Goal: Task Accomplishment & Management: Use online tool/utility

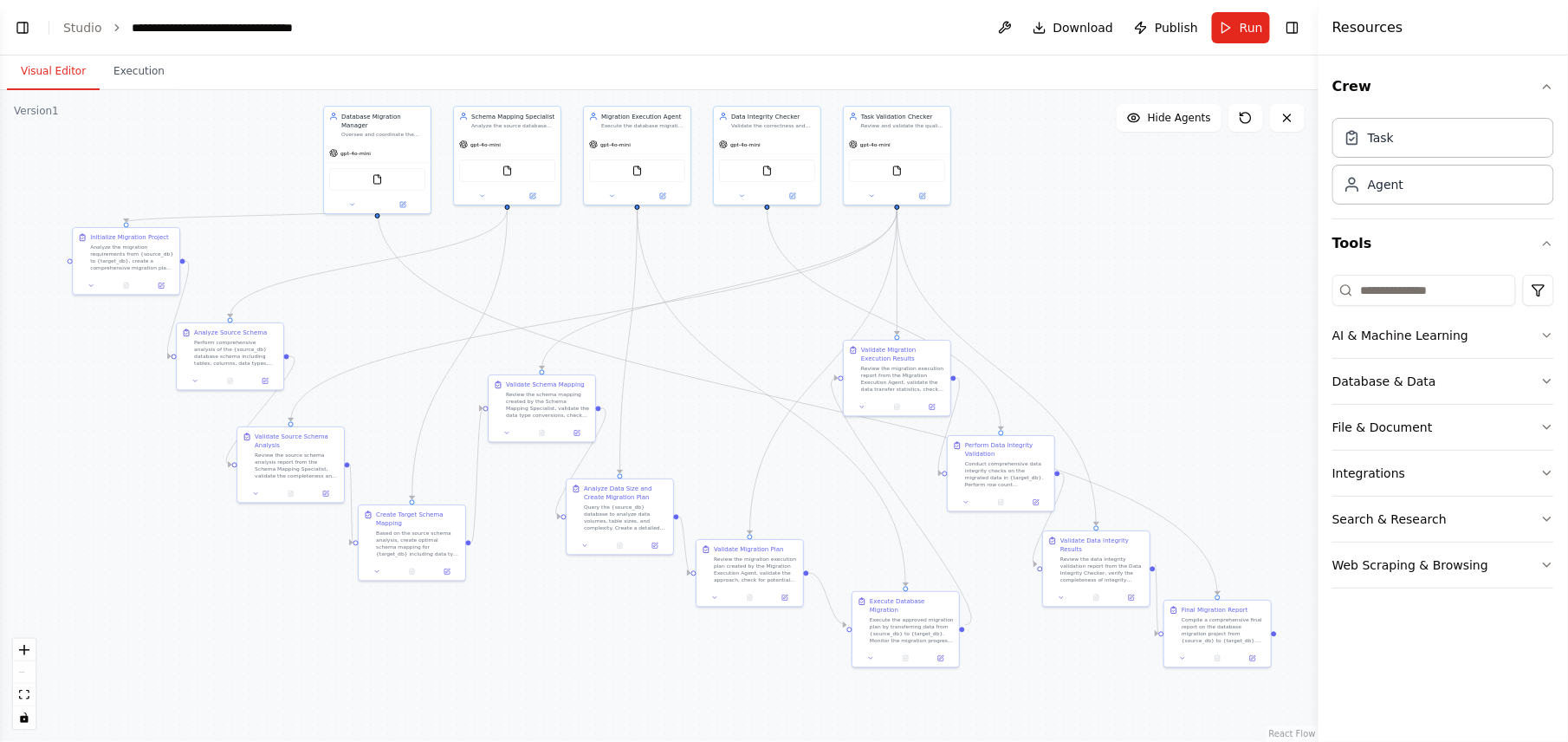
scroll to position [6252, 0]
click at [1137, 225] on div ".deletable-edge-delete-btn { width: 20px; height: 20px; border: 0px solid #ffff…" at bounding box center [660, 416] width 1319 height 652
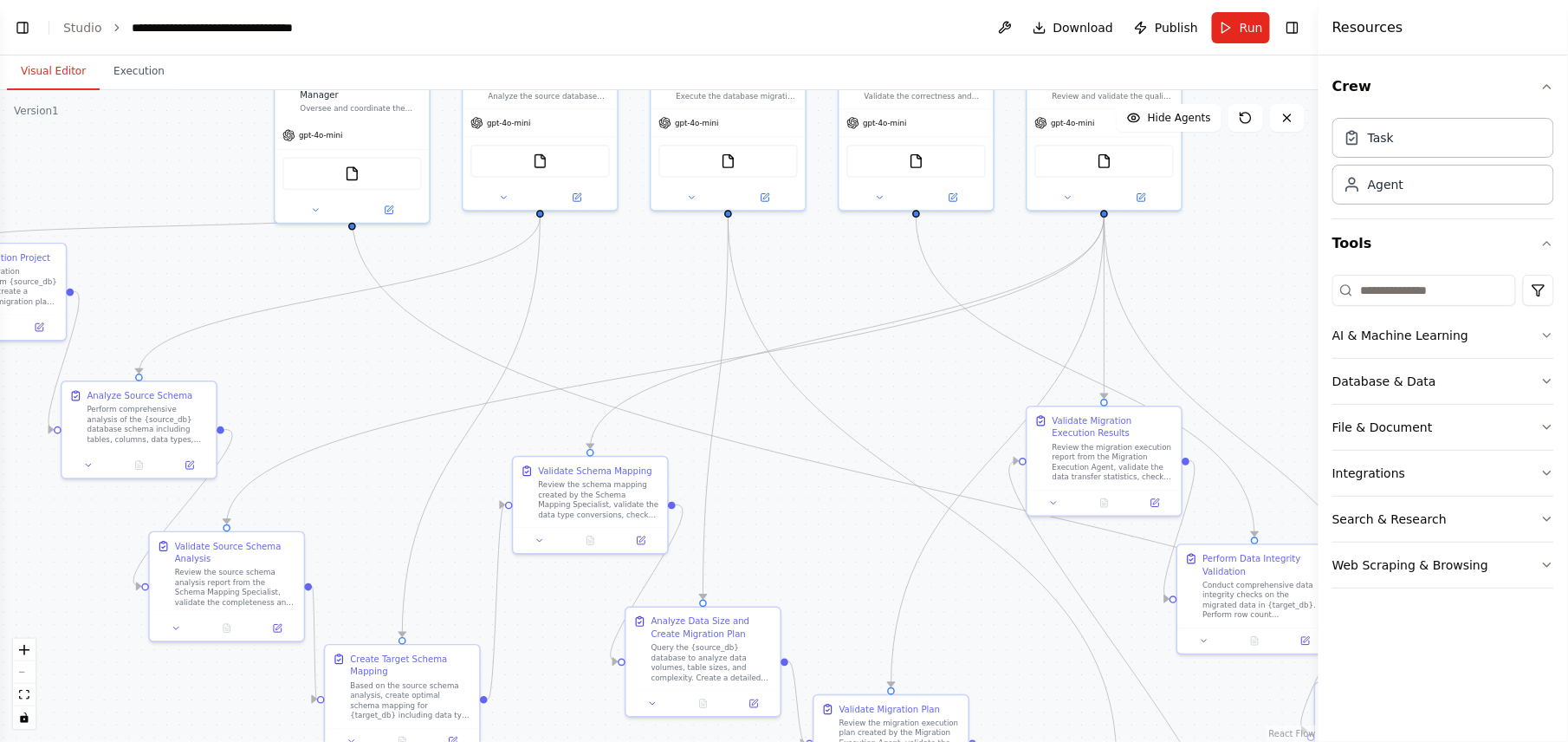
drag, startPoint x: 1055, startPoint y: 278, endPoint x: 1287, endPoint y: 283, distance: 232.1
click at [1322, 283] on div "BETA create a heterogeneous db migration agents with a manager agent overseeing…" at bounding box center [784, 371] width 1568 height 742
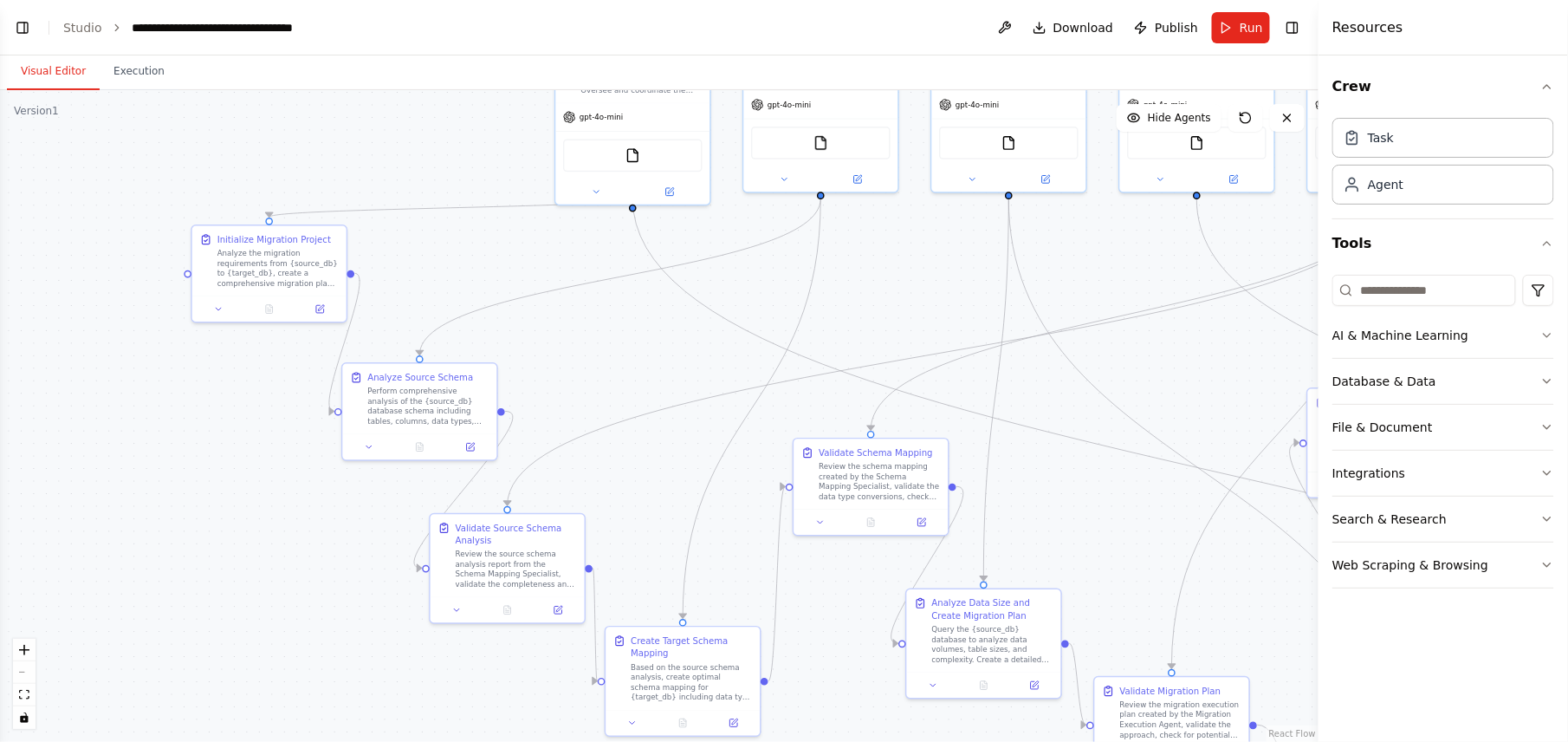
drag, startPoint x: 971, startPoint y: 380, endPoint x: 1207, endPoint y: 358, distance: 237.0
click at [1207, 358] on div ".deletable-edge-delete-btn { width: 20px; height: 20px; border: 0px solid #ffff…" at bounding box center [660, 416] width 1319 height 652
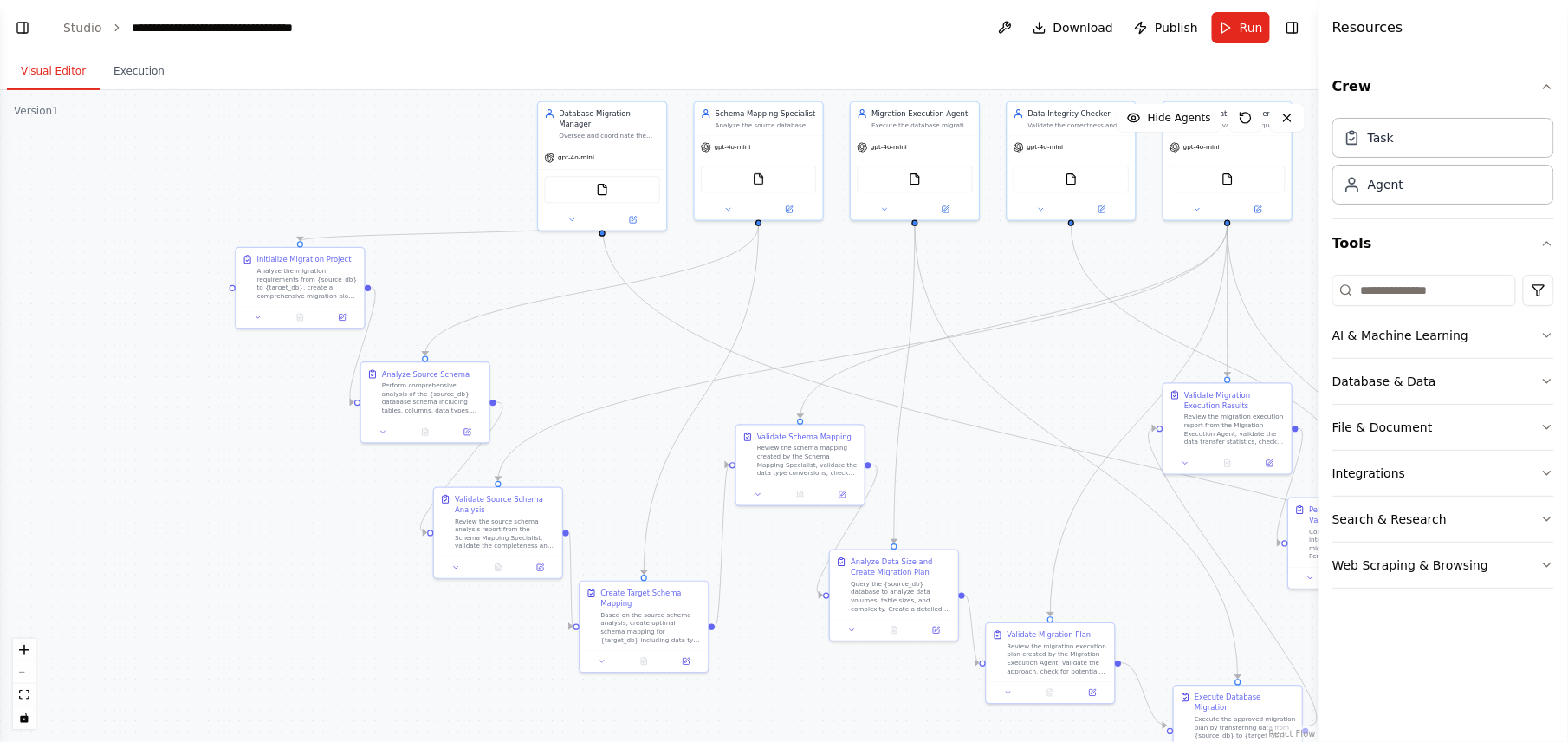
drag, startPoint x: 1095, startPoint y: 403, endPoint x: 988, endPoint y: 396, distance: 107.2
click at [988, 396] on div ".deletable-edge-delete-btn { width: 20px; height: 20px; border: 0px solid #ffff…" at bounding box center [660, 416] width 1319 height 652
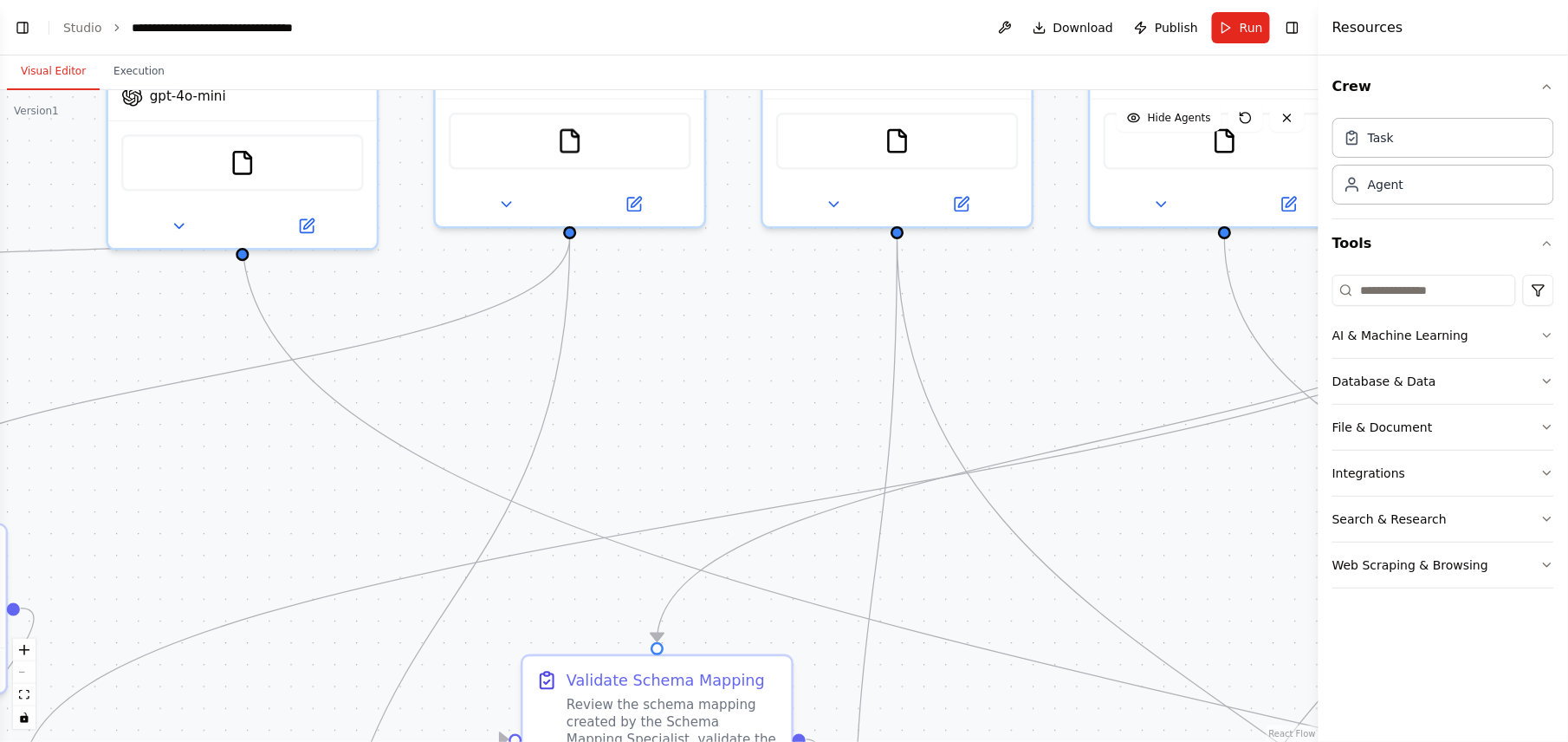
drag, startPoint x: 1045, startPoint y: 344, endPoint x: 1081, endPoint y: 566, distance: 224.9
click at [1093, 573] on div ".deletable-edge-delete-btn { width: 20px; height: 20px; border: 0px solid #ffff…" at bounding box center [660, 416] width 1319 height 652
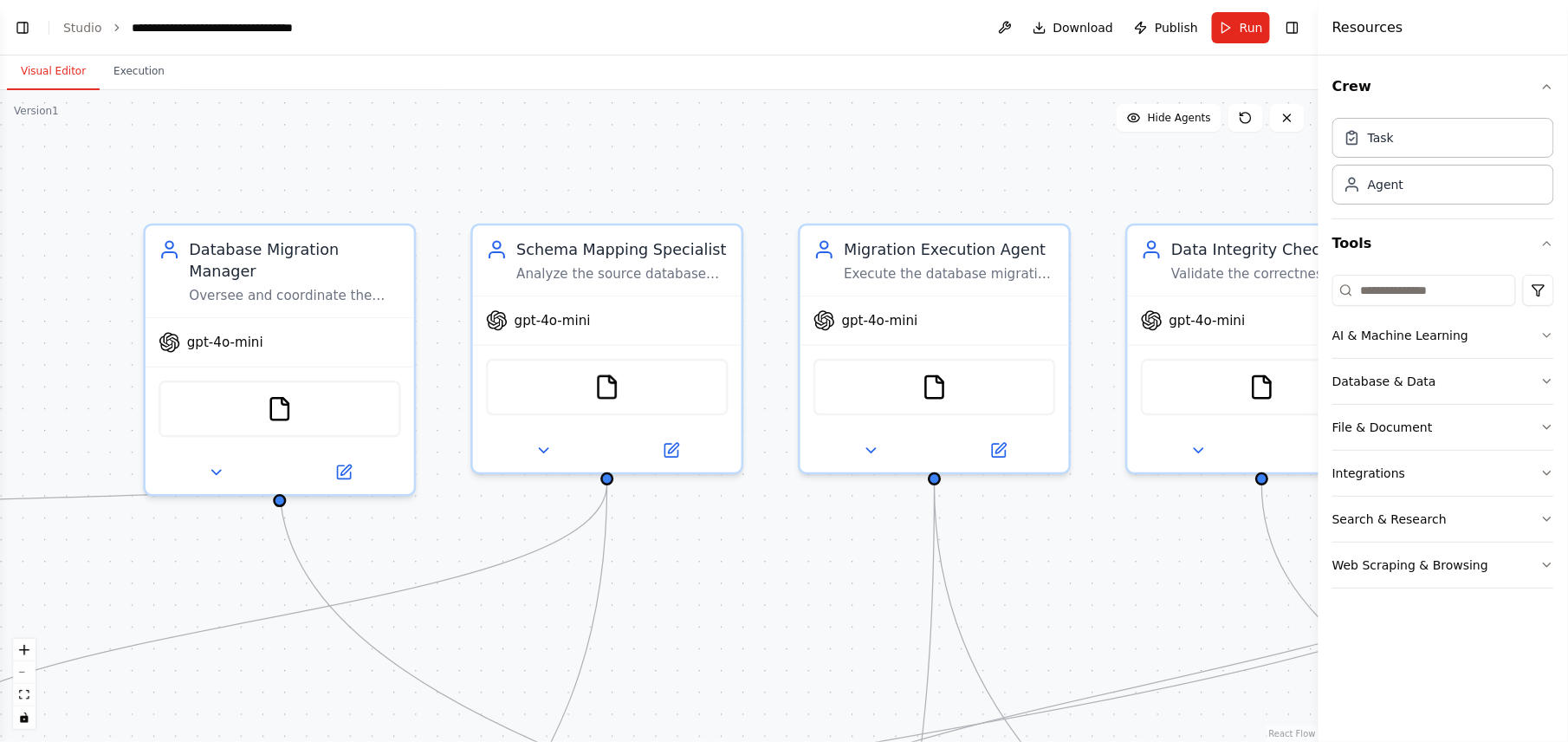
drag, startPoint x: 1007, startPoint y: 421, endPoint x: 1050, endPoint y: 608, distance: 191.9
click at [1051, 626] on div ".deletable-edge-delete-btn { width: 20px; height: 20px; border: 0px solid #ffff…" at bounding box center [660, 416] width 1319 height 652
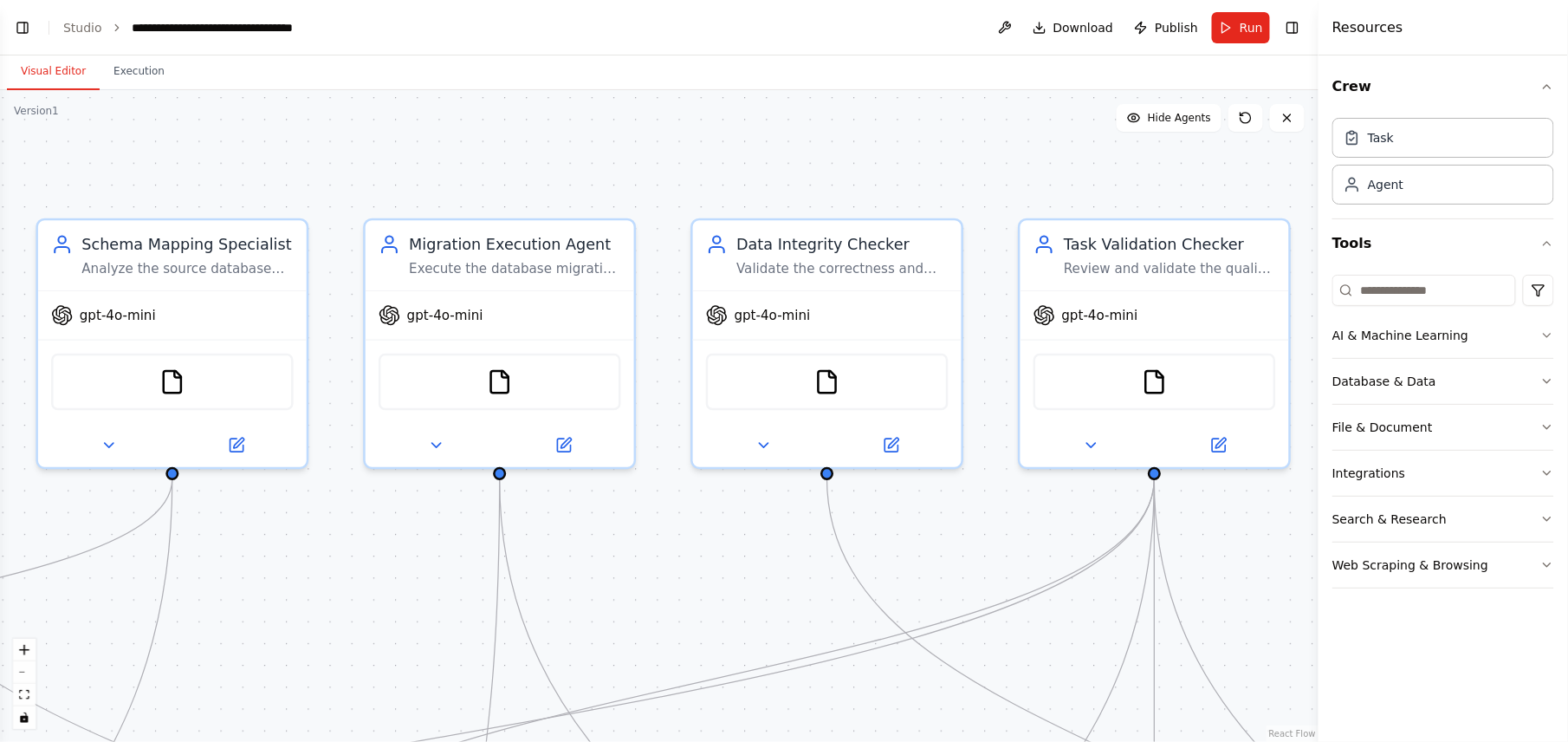
drag, startPoint x: 640, startPoint y: 164, endPoint x: 283, endPoint y: 164, distance: 357.0
click at [194, 158] on div ".deletable-edge-delete-btn { width: 20px; height: 20px; border: 0px solid #ffff…" at bounding box center [660, 416] width 1319 height 652
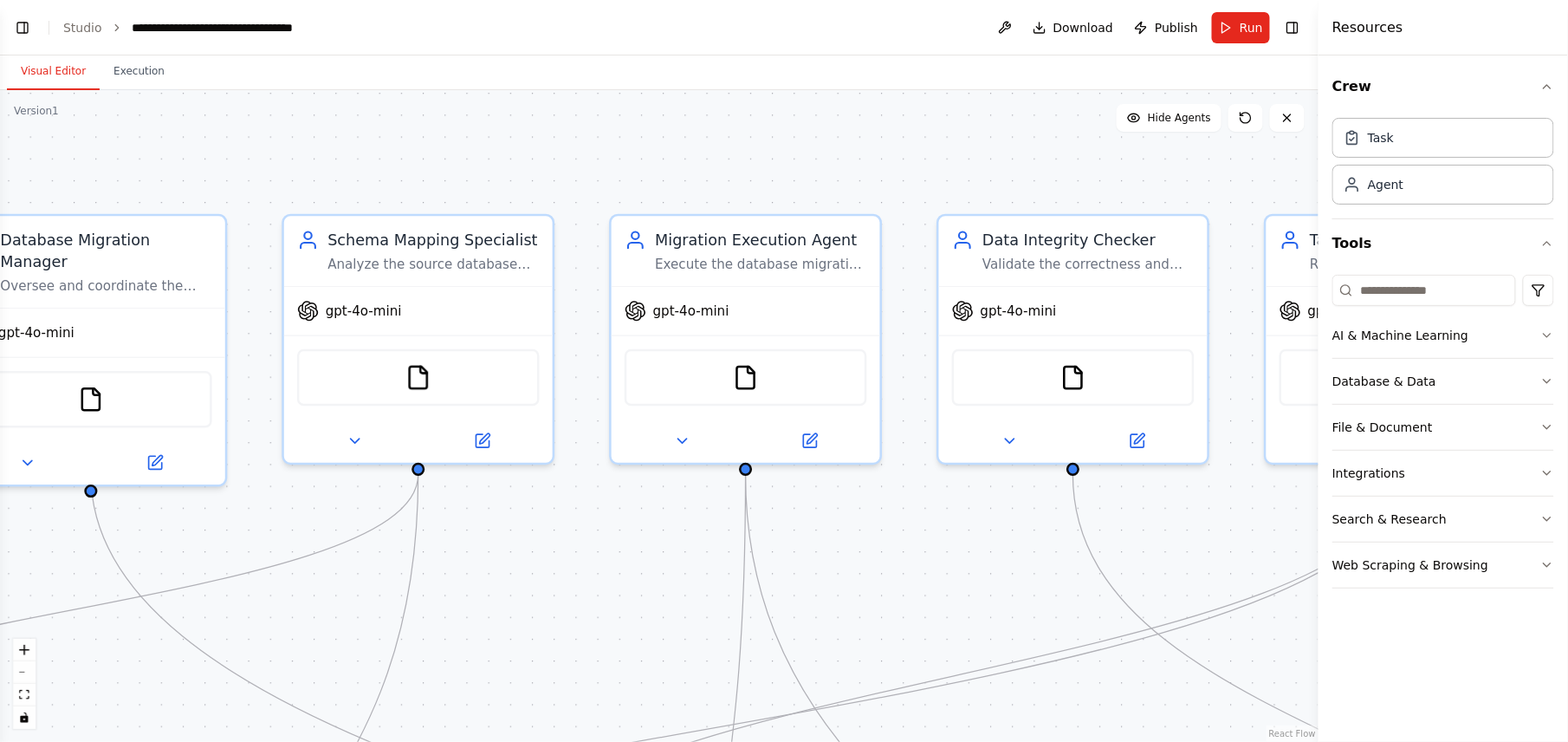
drag, startPoint x: 849, startPoint y: 175, endPoint x: 1099, endPoint y: 170, distance: 250.0
click at [1099, 170] on div ".deletable-edge-delete-btn { width: 20px; height: 20px; border: 0px solid #ffff…" at bounding box center [660, 416] width 1319 height 652
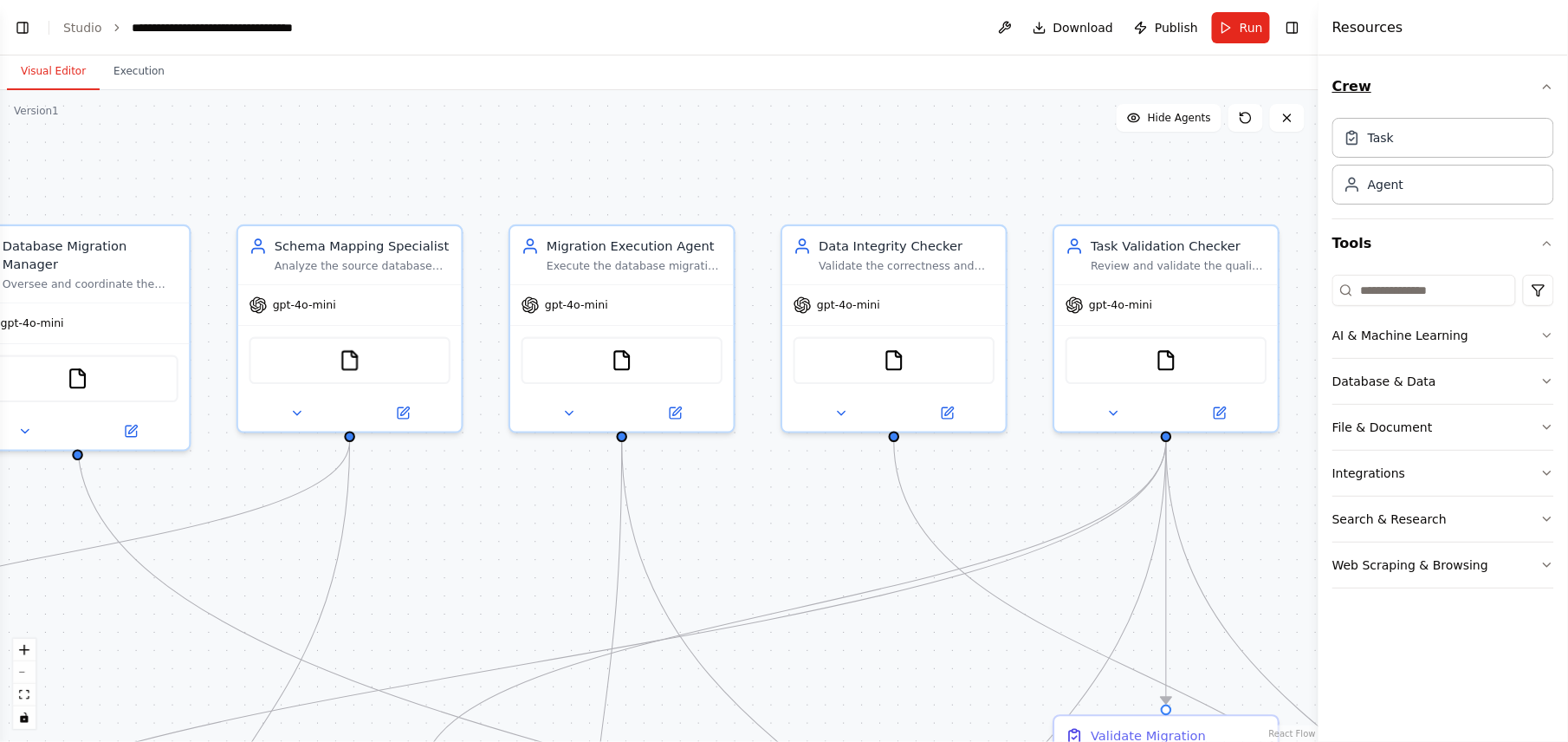
drag, startPoint x: 978, startPoint y: 157, endPoint x: 1521, endPoint y: 65, distance: 550.7
click at [801, 168] on div ".deletable-edge-delete-btn { width: 20px; height: 20px; border: 0px solid #ffff…" at bounding box center [660, 416] width 1319 height 652
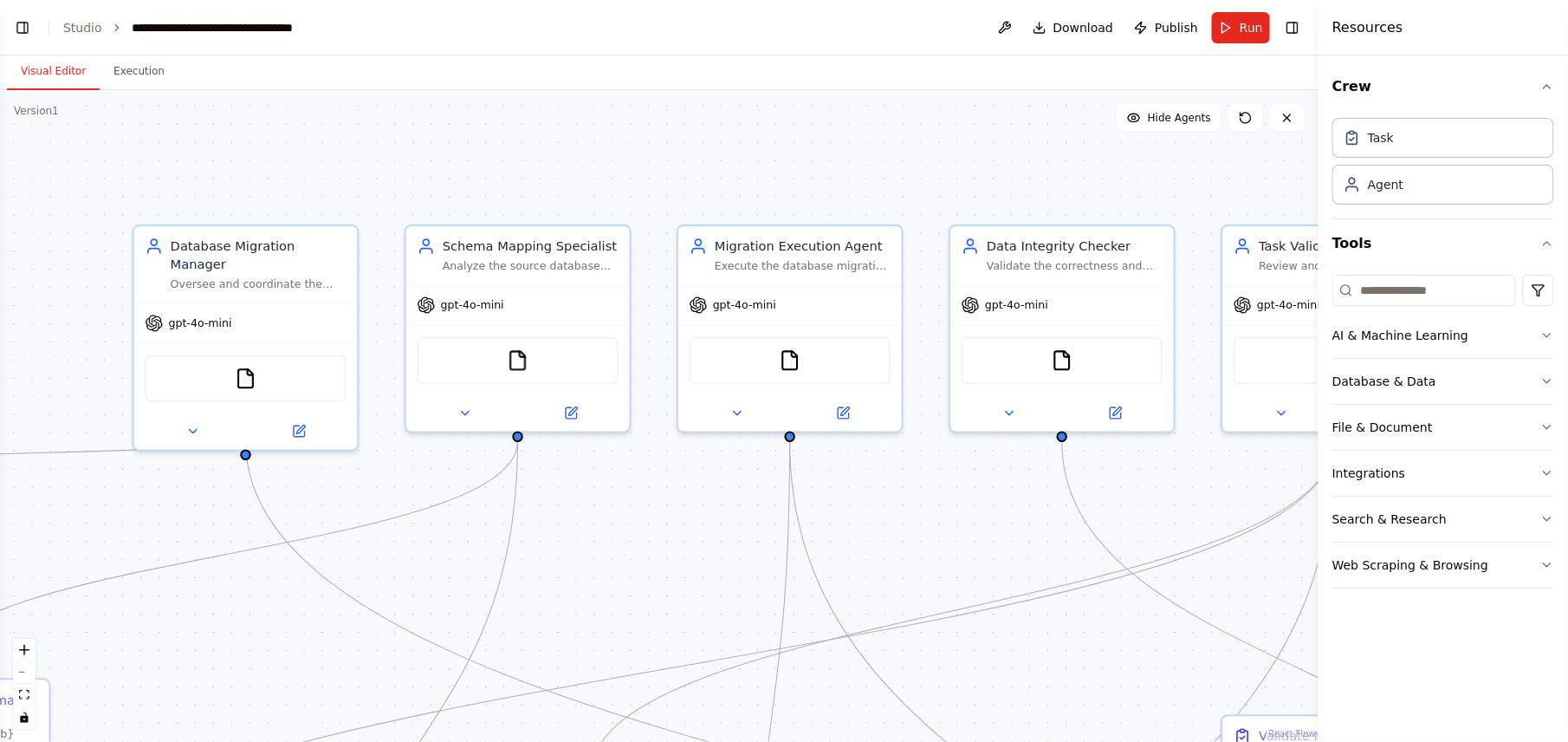
drag, startPoint x: 768, startPoint y: 170, endPoint x: 948, endPoint y: 163, distance: 180.1
click at [936, 172] on div ".deletable-edge-delete-btn { width: 20px; height: 20px; border: 0px solid #ffff…" at bounding box center [660, 416] width 1319 height 652
click at [1061, 25] on span "Download" at bounding box center [1083, 27] width 60 height 17
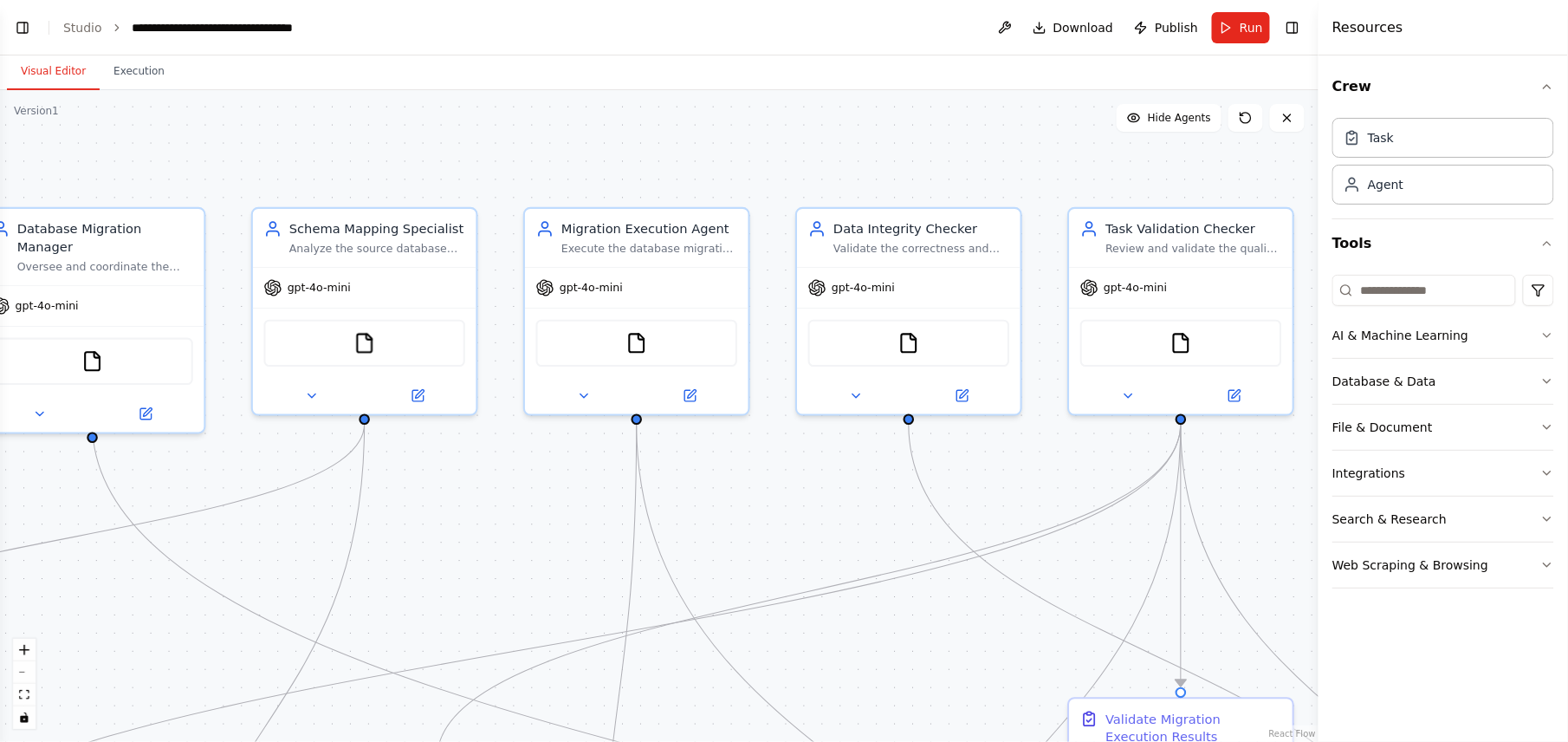
drag, startPoint x: 1072, startPoint y: 517, endPoint x: 918, endPoint y: 501, distance: 154.8
click at [918, 501] on div ".deletable-edge-delete-btn { width: 20px; height: 20px; border: 0px solid #ffff…" at bounding box center [660, 416] width 1319 height 652
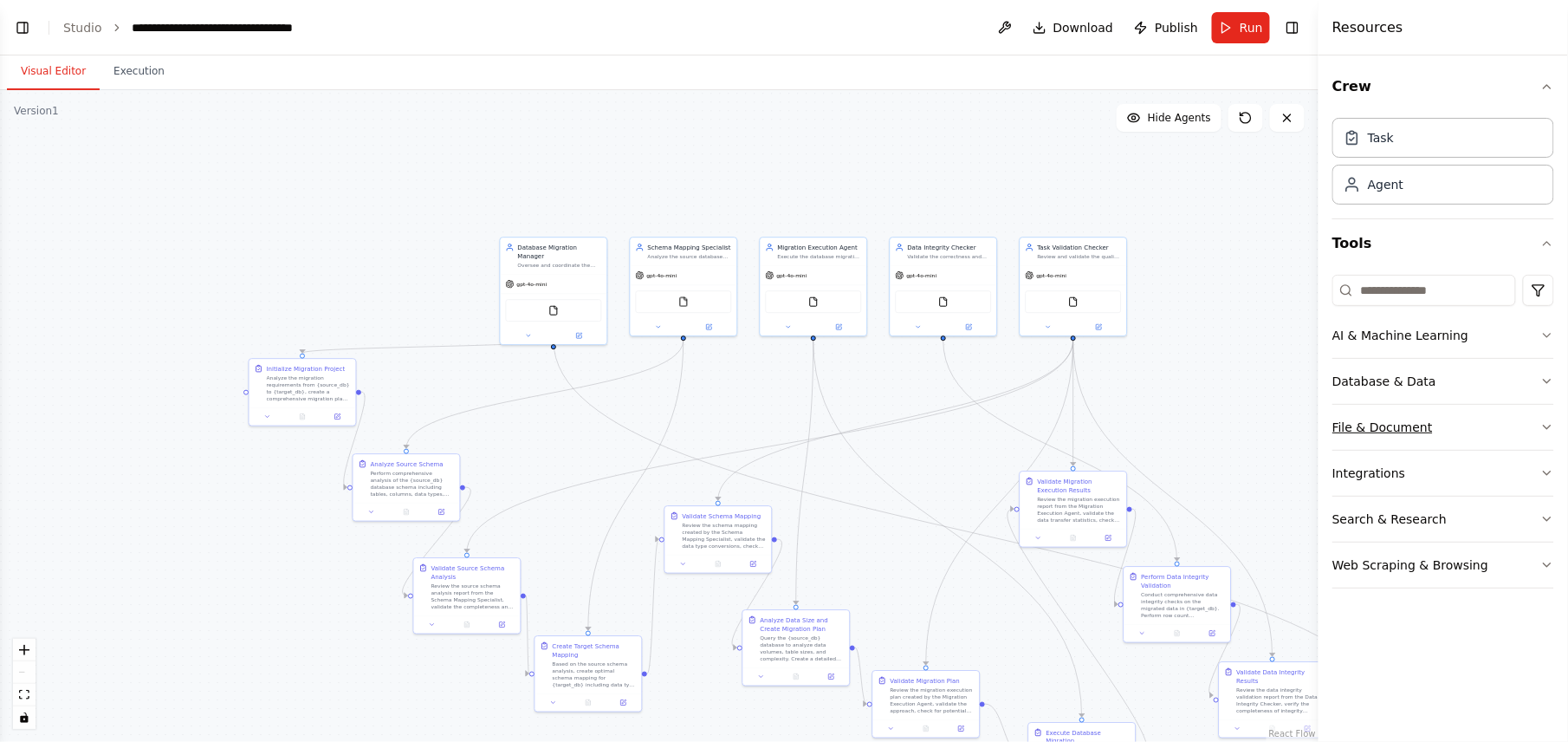
click at [1451, 430] on button "File & Document" at bounding box center [1444, 427] width 222 height 45
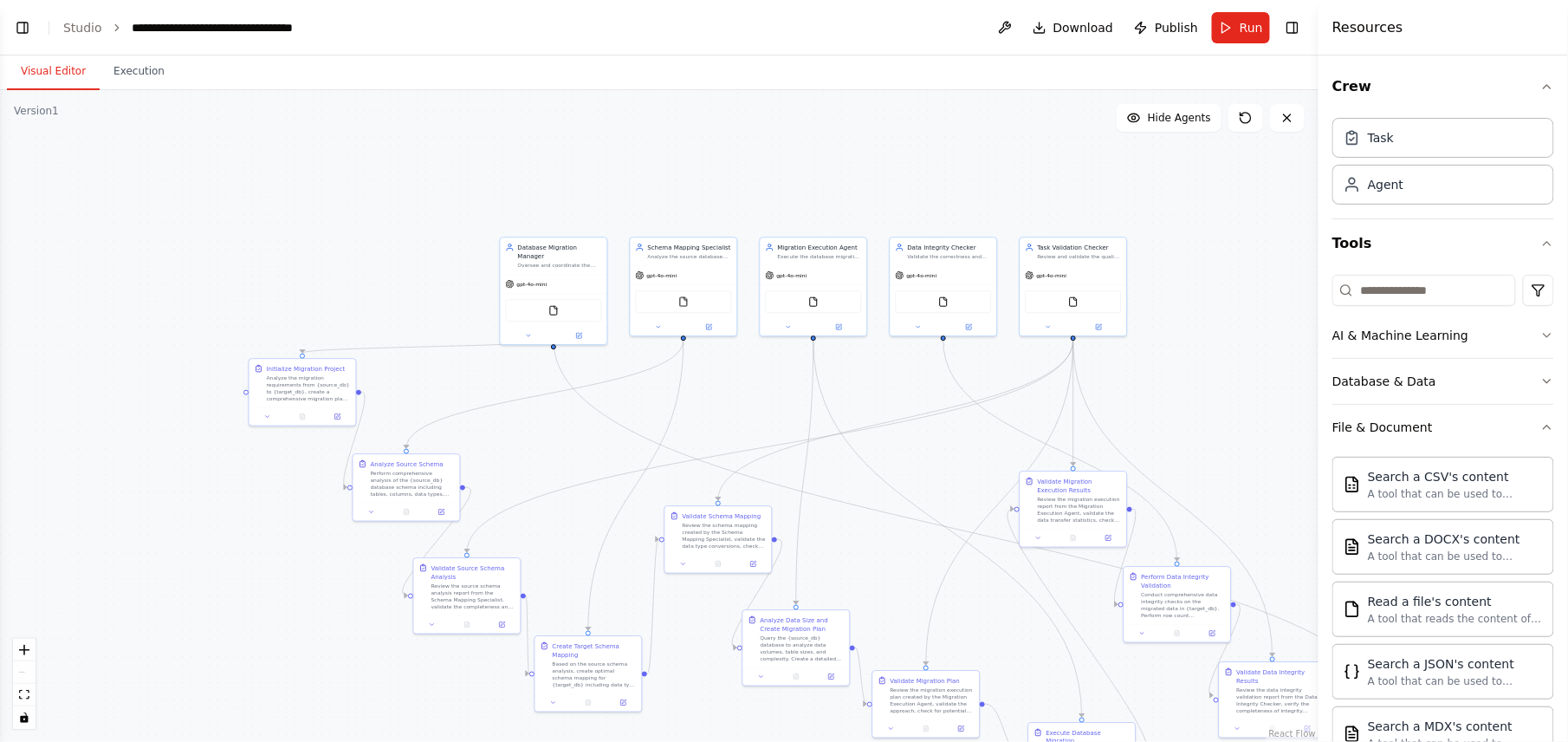
click at [1266, 375] on div ".deletable-edge-delete-btn { width: 20px; height: 20px; border: 0px solid #ffff…" at bounding box center [660, 416] width 1319 height 652
click at [1468, 424] on button "File & Document" at bounding box center [1444, 427] width 222 height 45
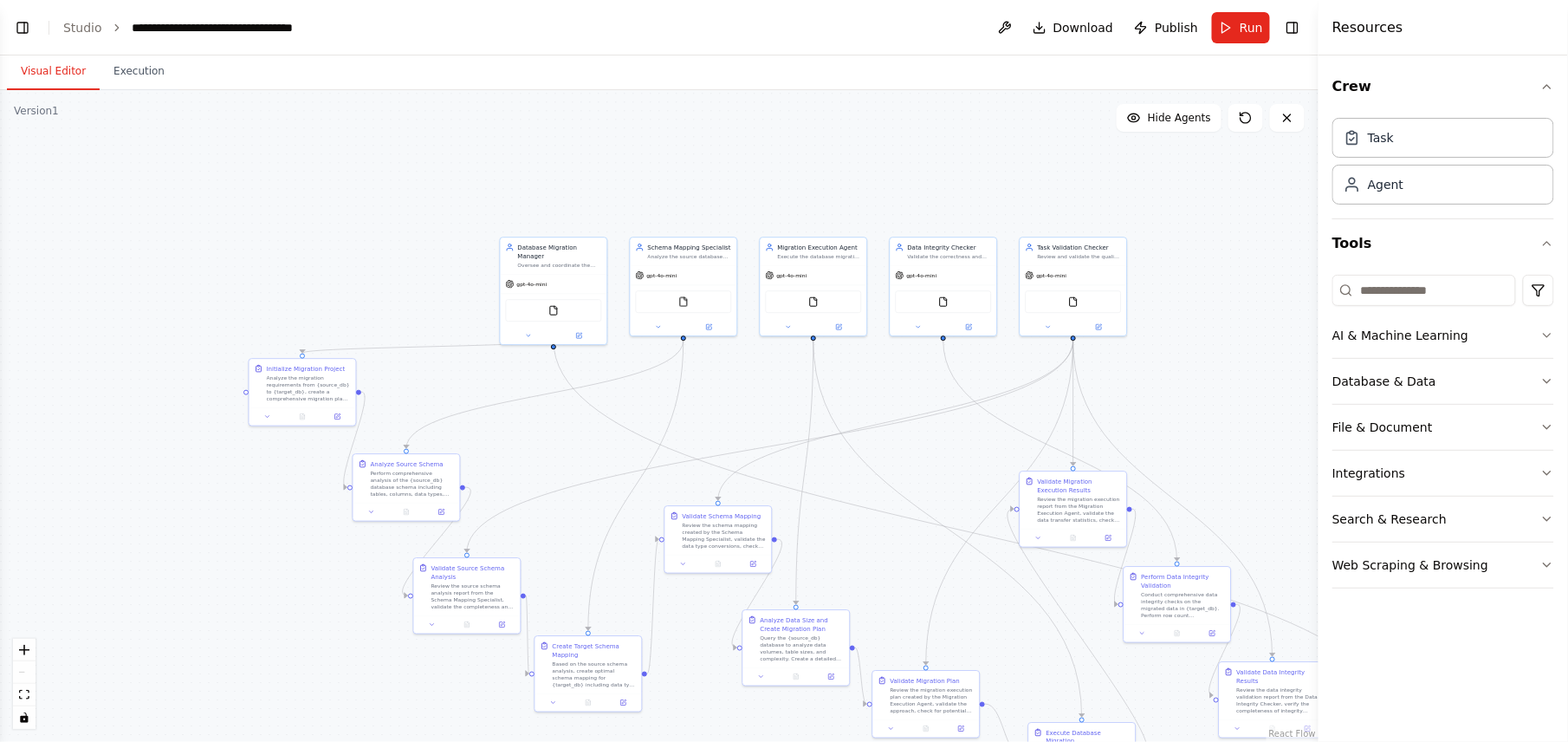
click at [549, 422] on div ".deletable-edge-delete-btn { width: 20px; height: 20px; border: 0px solid #ffff…" at bounding box center [660, 416] width 1319 height 652
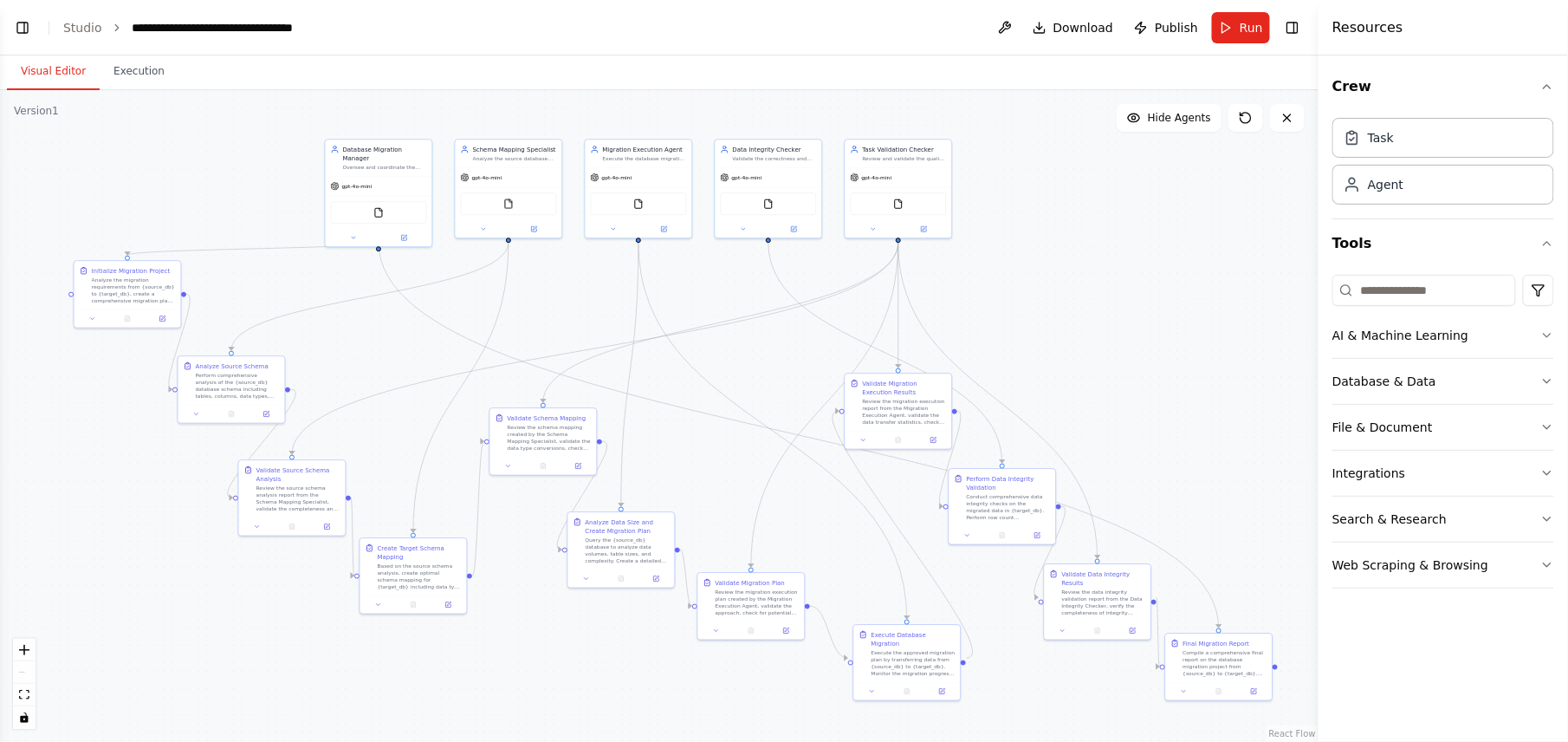
drag, startPoint x: 617, startPoint y: 456, endPoint x: 438, endPoint y: 360, distance: 203.1
click at [438, 360] on div ".deletable-edge-delete-btn { width: 20px; height: 20px; border: 0px solid #ffff…" at bounding box center [660, 416] width 1319 height 652
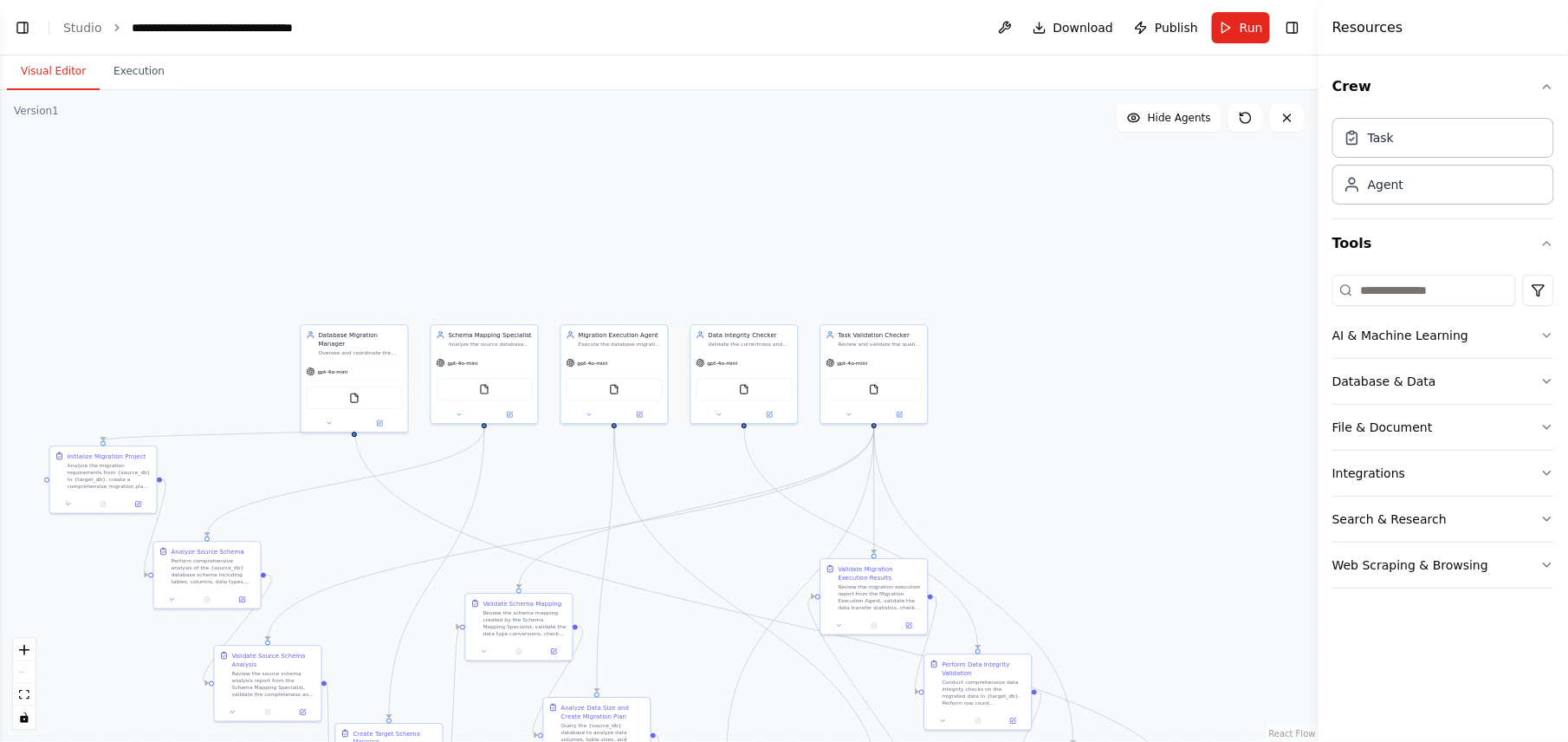
drag, startPoint x: 652, startPoint y: 359, endPoint x: 631, endPoint y: 542, distance: 184.2
click at [631, 542] on div ".deletable-edge-delete-btn { width: 20px; height: 20px; border: 0px solid #ffff…" at bounding box center [660, 416] width 1319 height 652
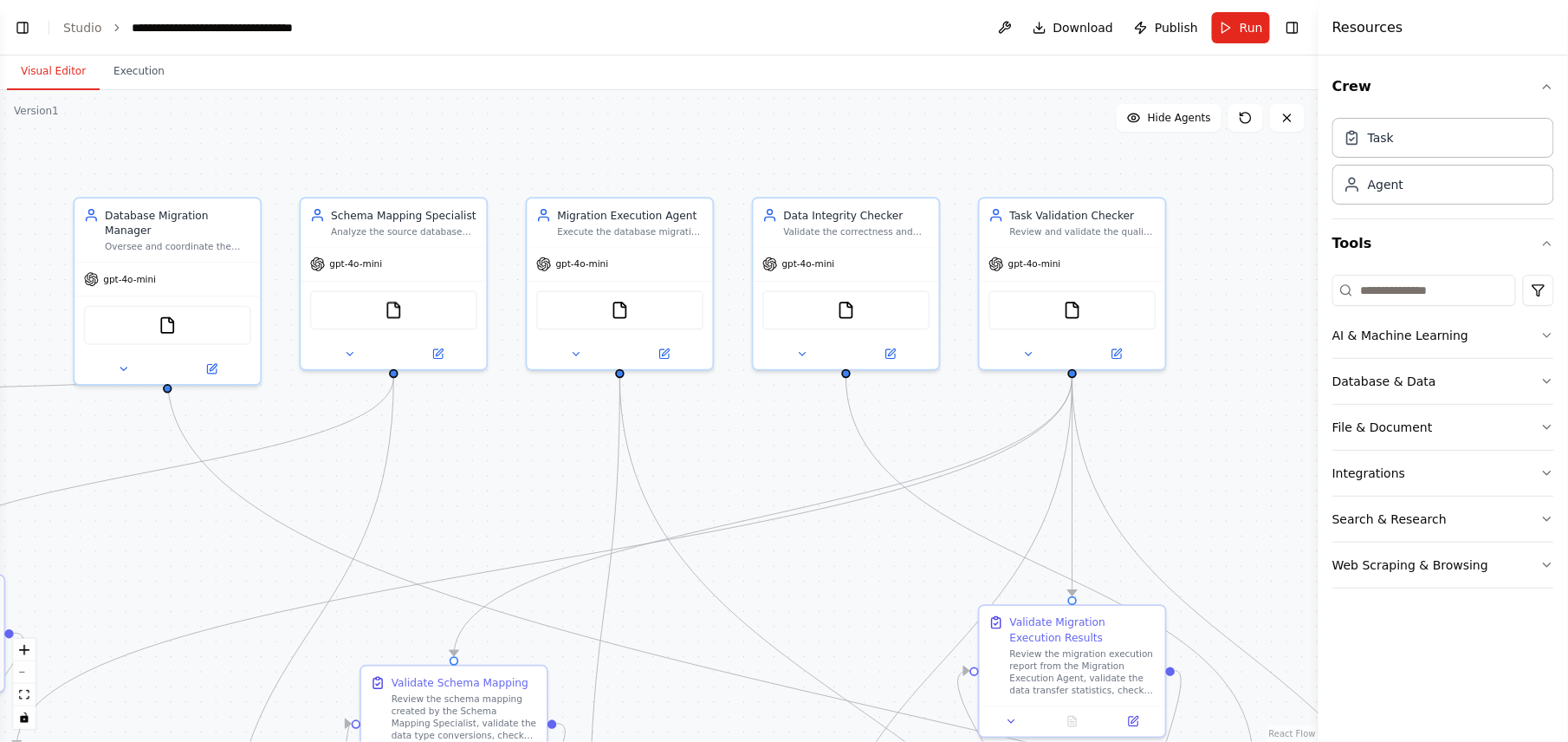
drag, startPoint x: 659, startPoint y: 462, endPoint x: 683, endPoint y: 485, distance: 33.2
click at [683, 485] on div ".deletable-edge-delete-btn { width: 20px; height: 20px; border: 0px solid #ffff…" at bounding box center [660, 416] width 1319 height 652
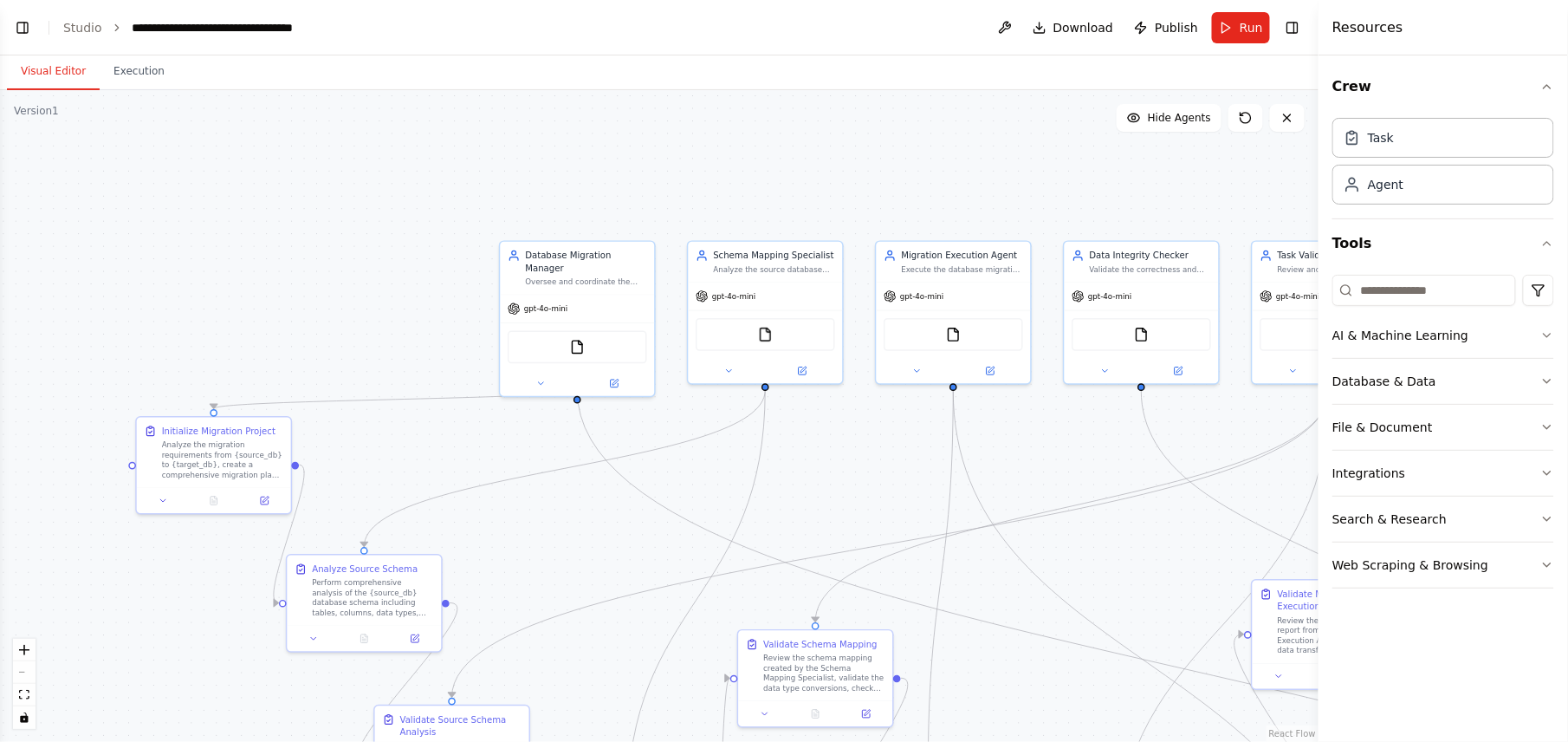
drag, startPoint x: 596, startPoint y: 476, endPoint x: 940, endPoint y: 461, distance: 344.3
click at [940, 461] on div ".deletable-edge-delete-btn { width: 20px; height: 20px; border: 0px solid #ffff…" at bounding box center [660, 416] width 1319 height 652
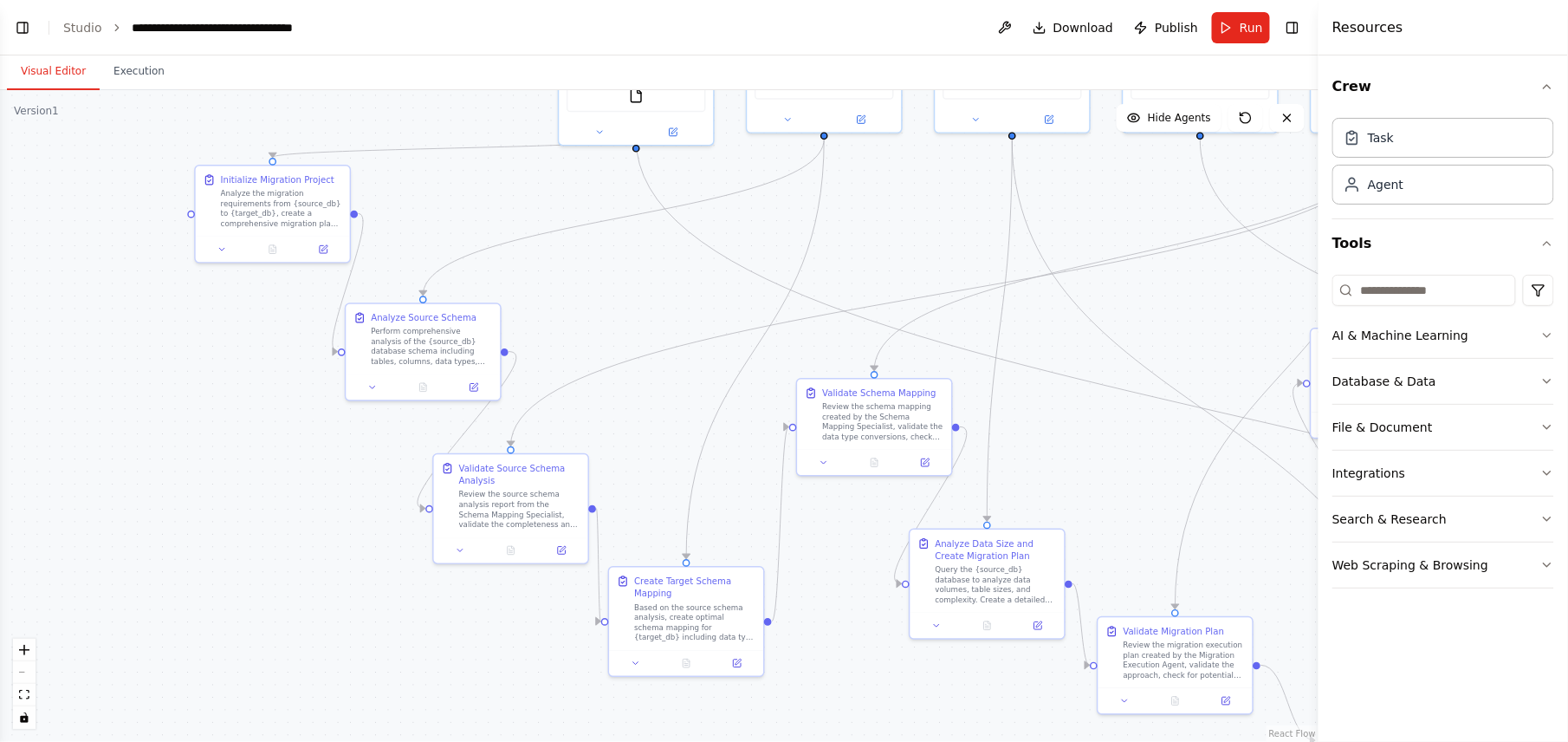
drag, startPoint x: 719, startPoint y: 491, endPoint x: 772, endPoint y: 250, distance: 246.8
click at [772, 250] on div ".deletable-edge-delete-btn { width: 20px; height: 20px; border: 0px solid #ffff…" at bounding box center [660, 416] width 1319 height 652
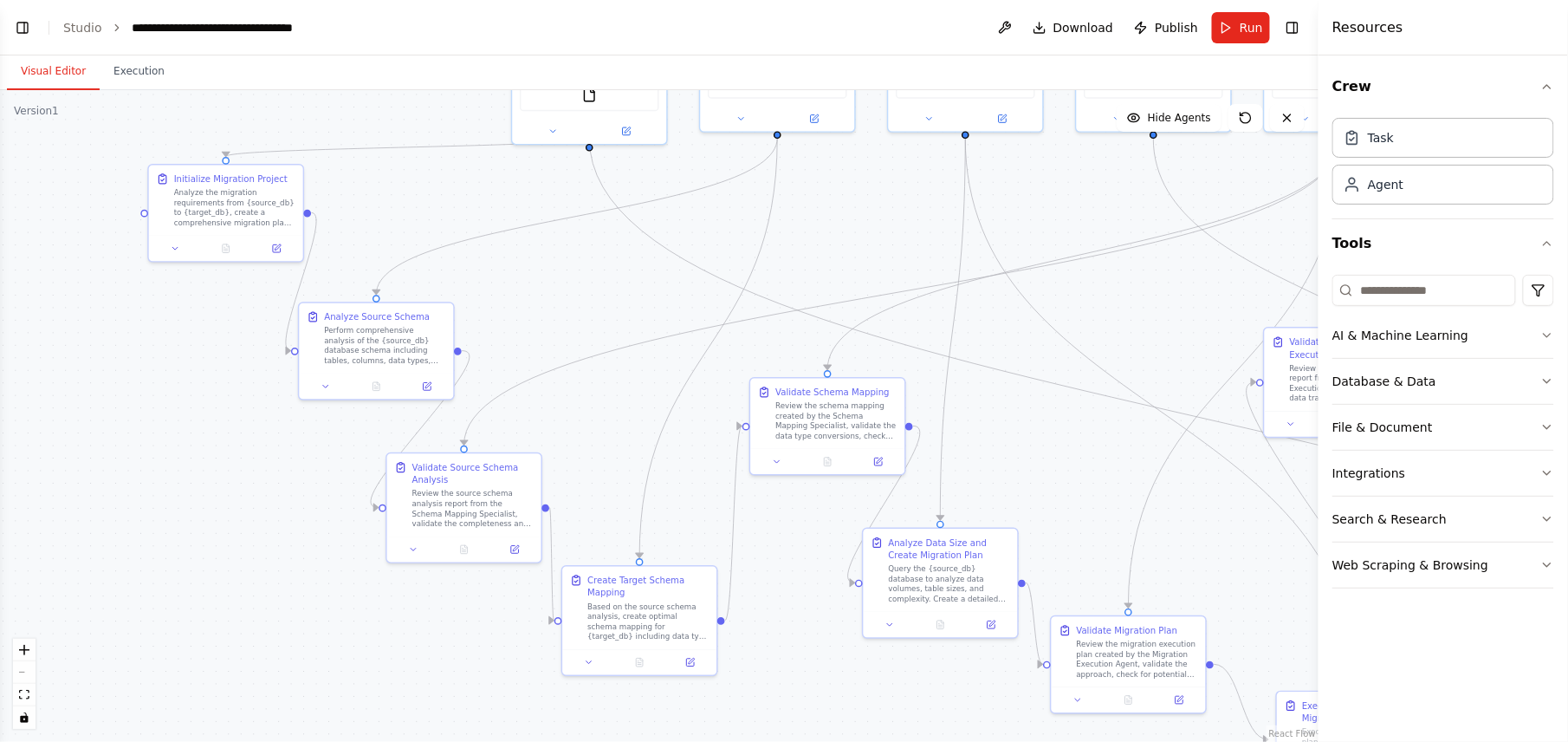
drag, startPoint x: 814, startPoint y: 333, endPoint x: 768, endPoint y: 333, distance: 46.0
click at [768, 333] on div ".deletable-edge-delete-btn { width: 20px; height: 20px; border: 0px solid #ffff…" at bounding box center [660, 416] width 1319 height 652
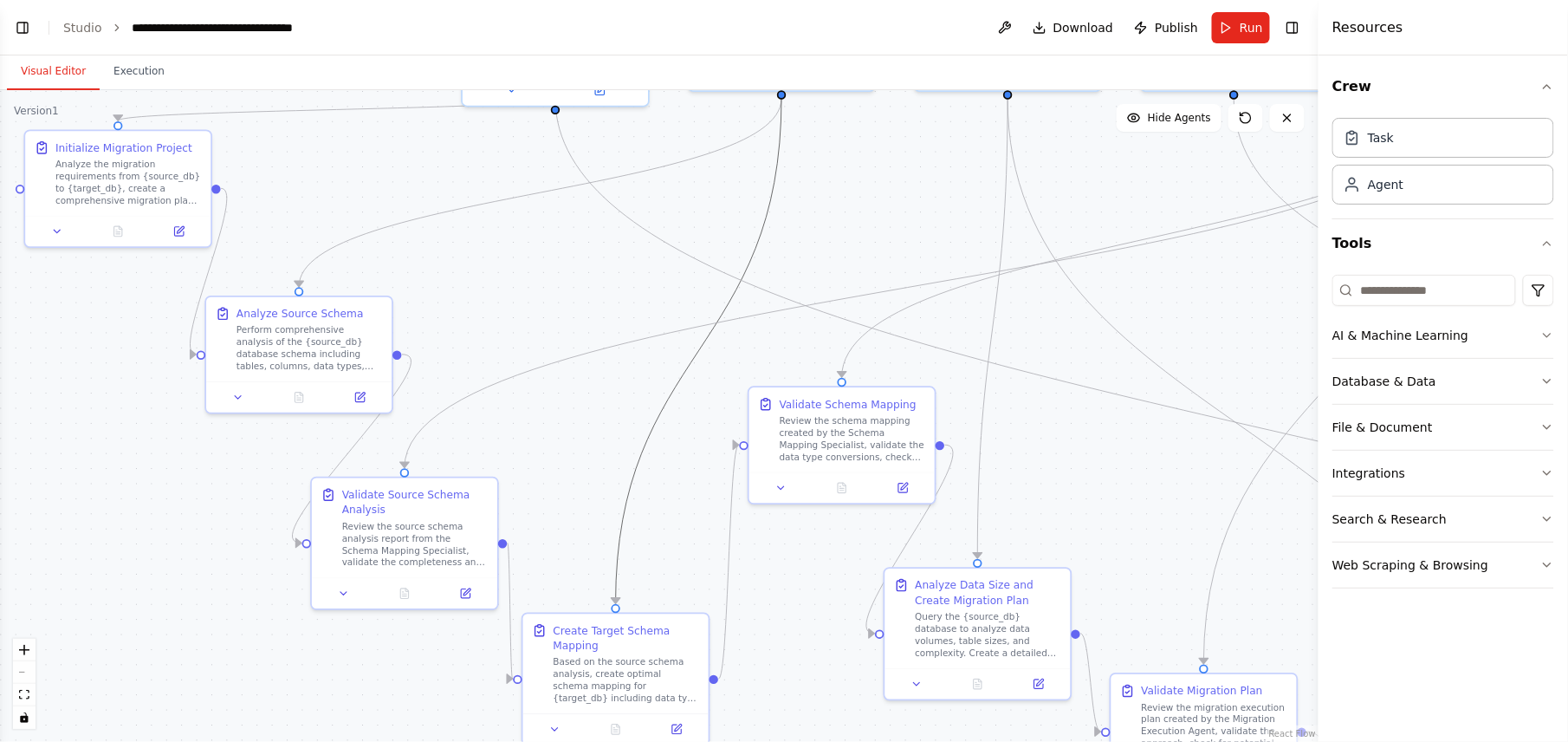
drag, startPoint x: 722, startPoint y: 333, endPoint x: 746, endPoint y: 299, distance: 41.6
click at [746, 299] on div ".deletable-edge-delete-btn { width: 20px; height: 20px; border: 0px solid #ffff…" at bounding box center [660, 416] width 1319 height 652
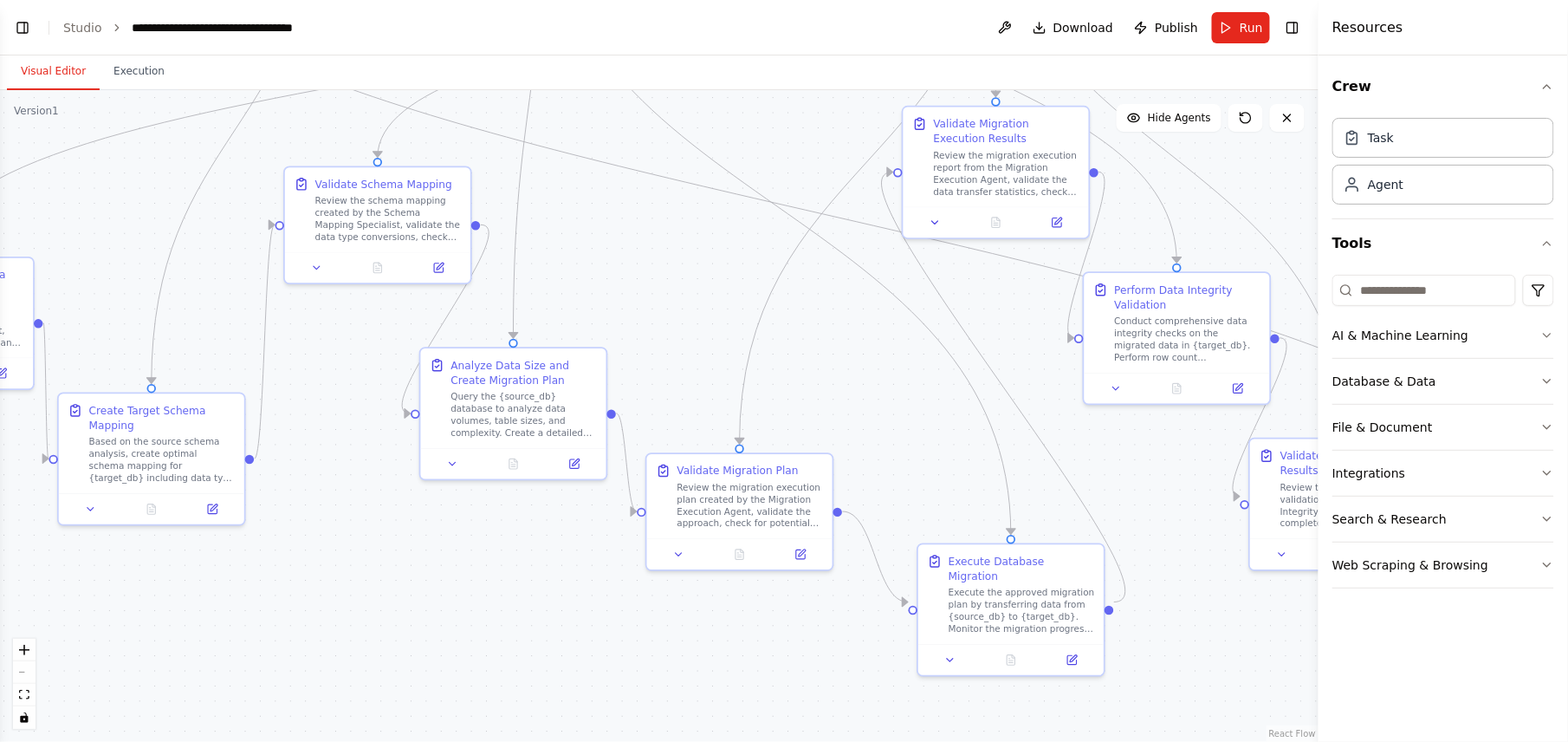
drag, startPoint x: 782, startPoint y: 561, endPoint x: 317, endPoint y: 341, distance: 514.4
click at [317, 341] on div ".deletable-edge-delete-btn { width: 20px; height: 20px; border: 0px solid #ffff…" at bounding box center [660, 416] width 1319 height 652
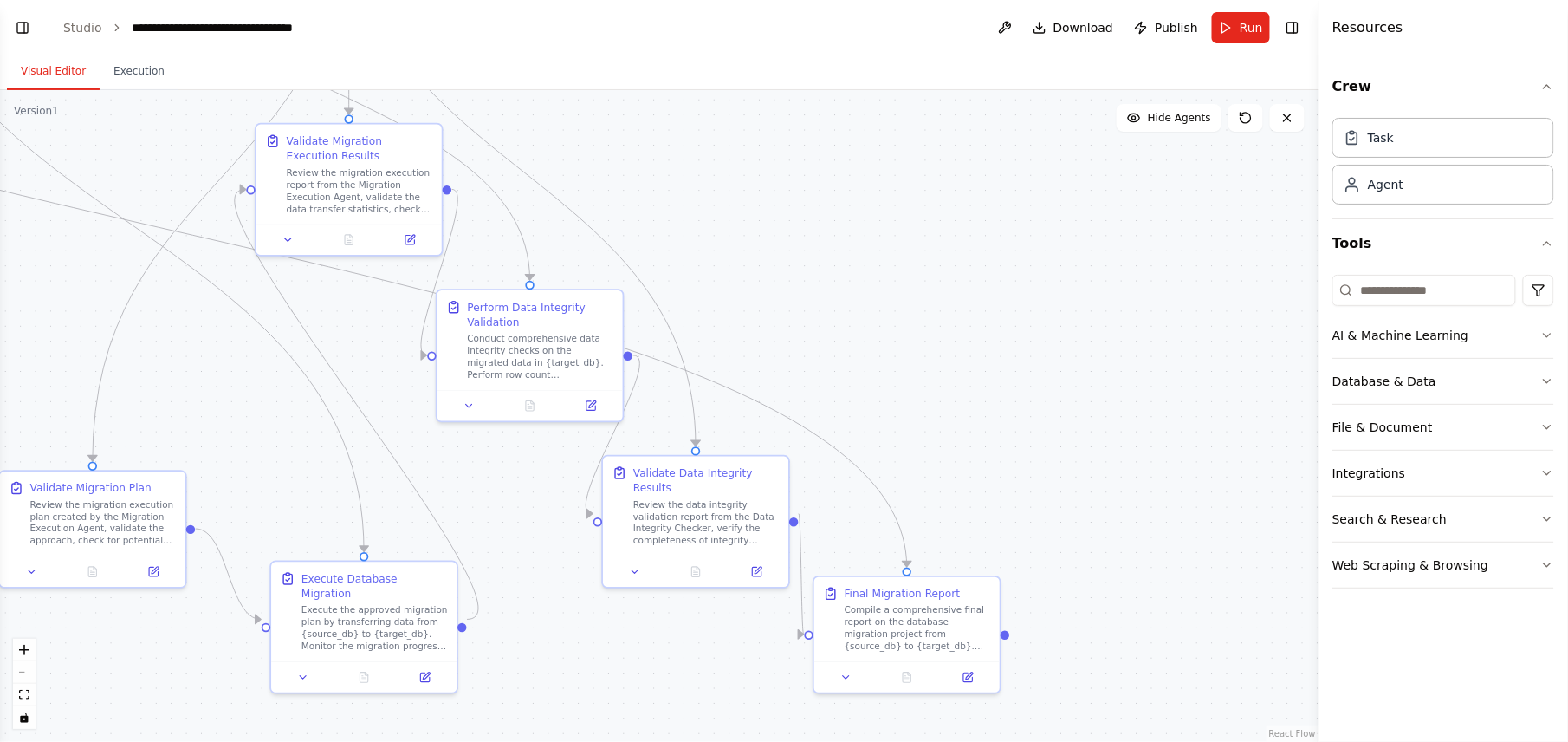
drag, startPoint x: 840, startPoint y: 364, endPoint x: 192, endPoint y: 381, distance: 648.2
click at [192, 381] on div ".deletable-edge-delete-btn { width: 20px; height: 20px; border: 0px solid #ffff…" at bounding box center [660, 416] width 1319 height 652
drag, startPoint x: 357, startPoint y: 498, endPoint x: 392, endPoint y: 626, distance: 132.7
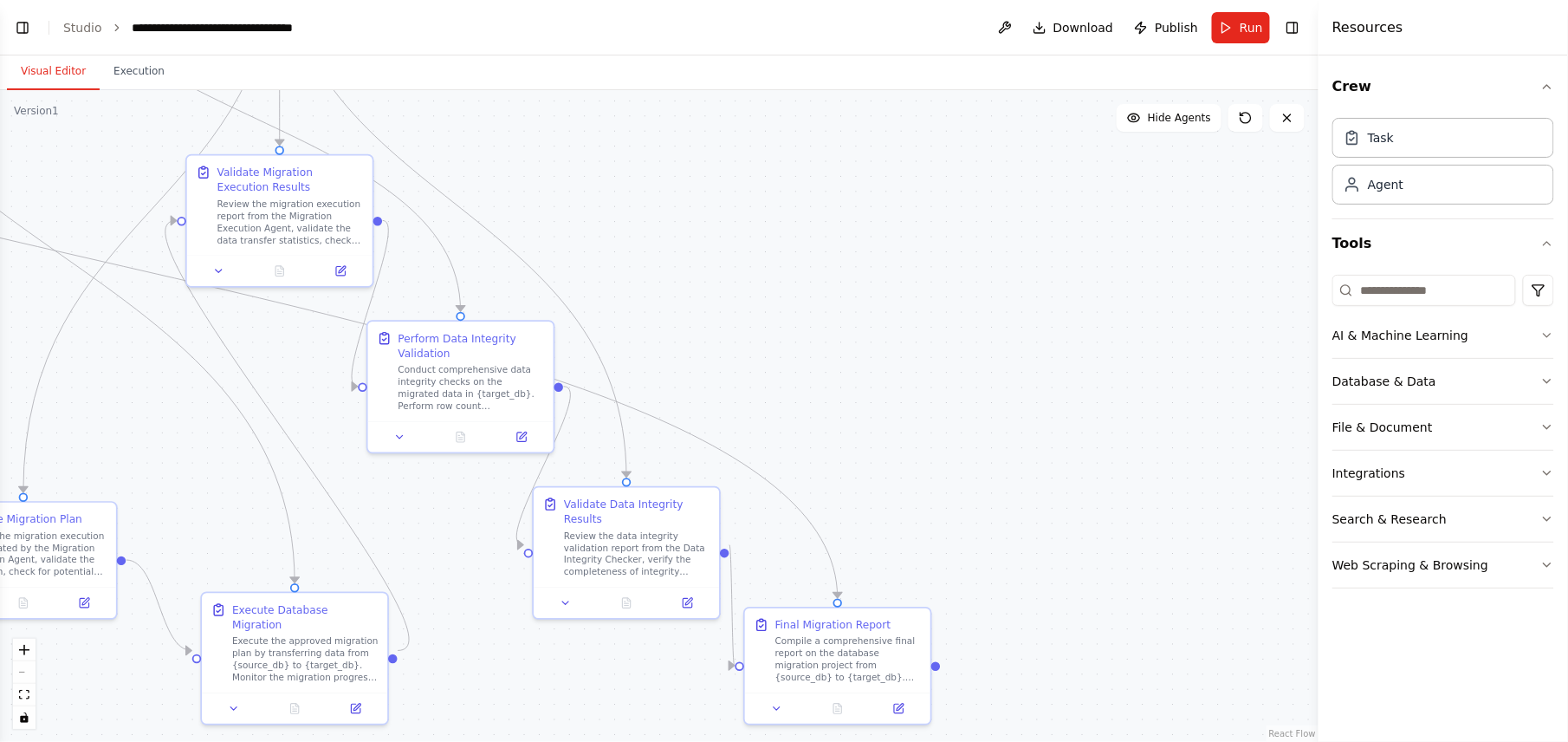
drag, startPoint x: 382, startPoint y: 420, endPoint x: 317, endPoint y: 496, distance: 100.0
click at [312, 451] on div ".deletable-edge-delete-btn { width: 20px; height: 20px; border: 0px solid #ffff…" at bounding box center [660, 416] width 1319 height 652
